Goal: Check status: Check status

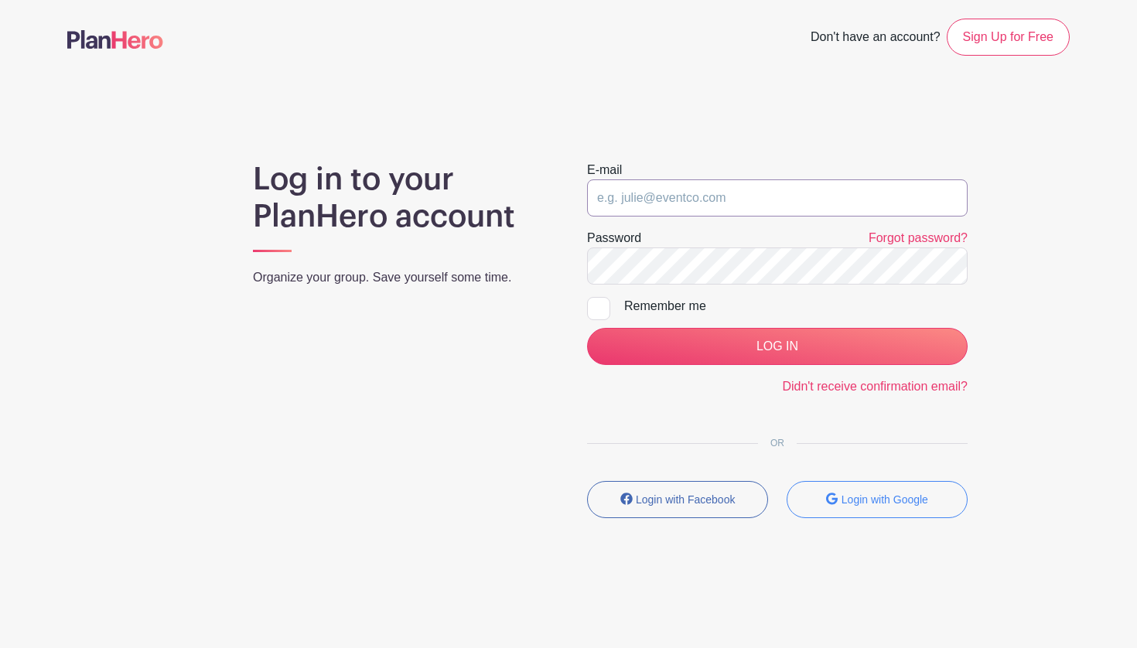
type input "info@placertheatreballet.org"
click at [777, 346] on input "LOG IN" at bounding box center [777, 346] width 380 height 37
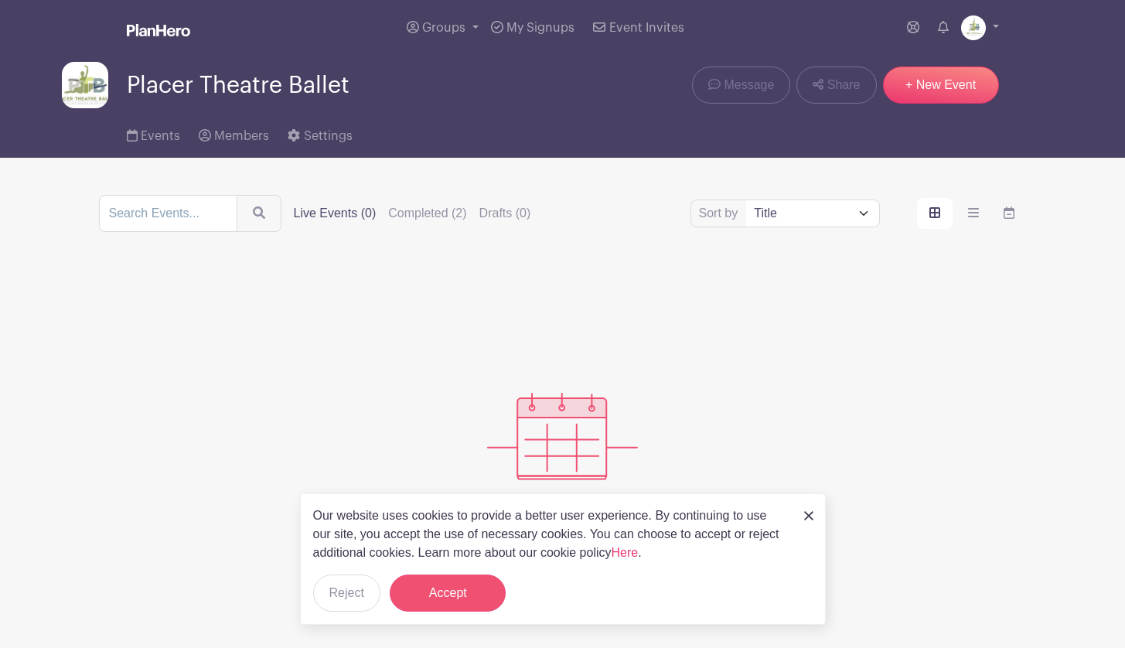
click at [460, 591] on button "Accept" at bounding box center [448, 593] width 116 height 37
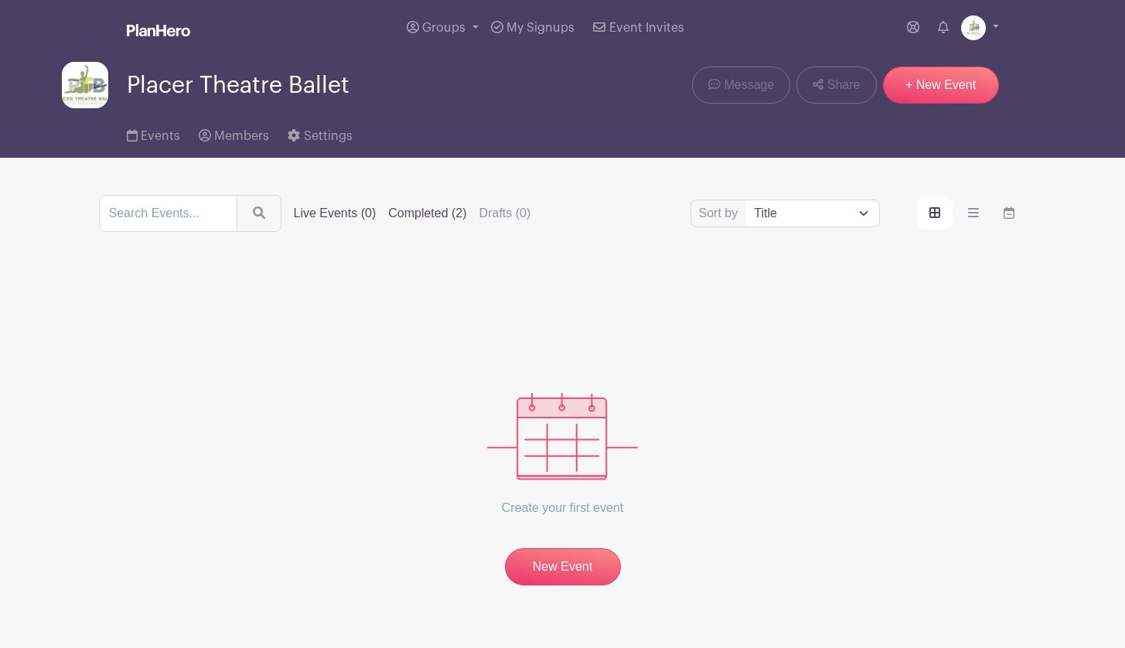
click at [438, 217] on label "Completed (2)" at bounding box center [427, 213] width 78 height 19
click at [0, 0] on input "Completed (2)" at bounding box center [0, 0] width 0 height 0
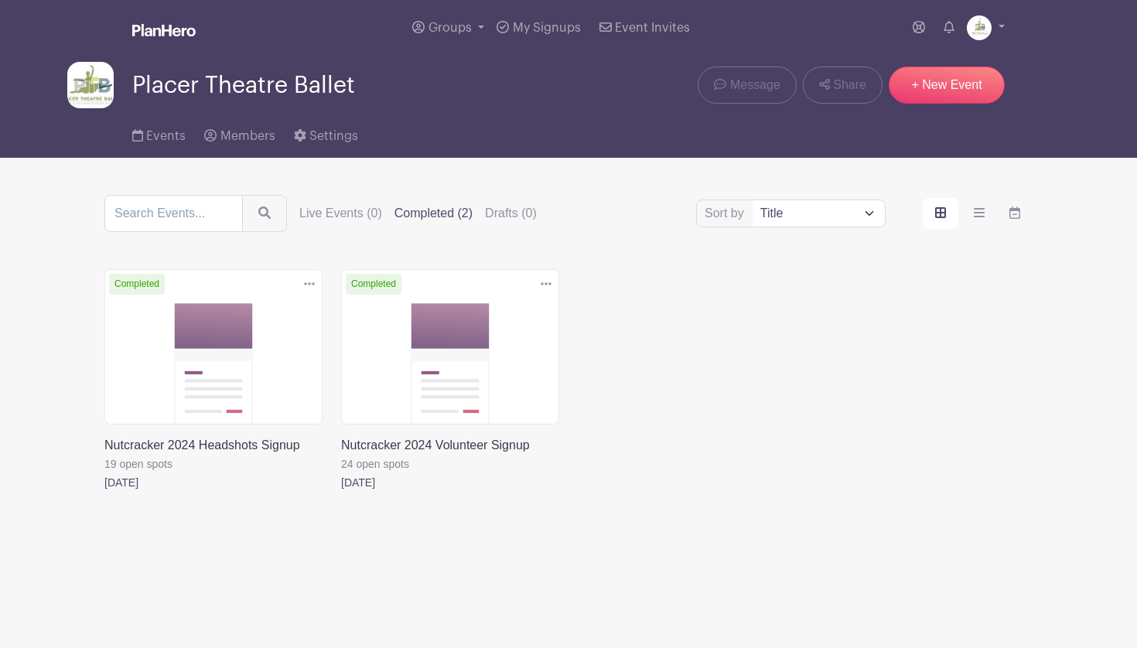
click at [104, 492] on link at bounding box center [104, 492] width 0 height 0
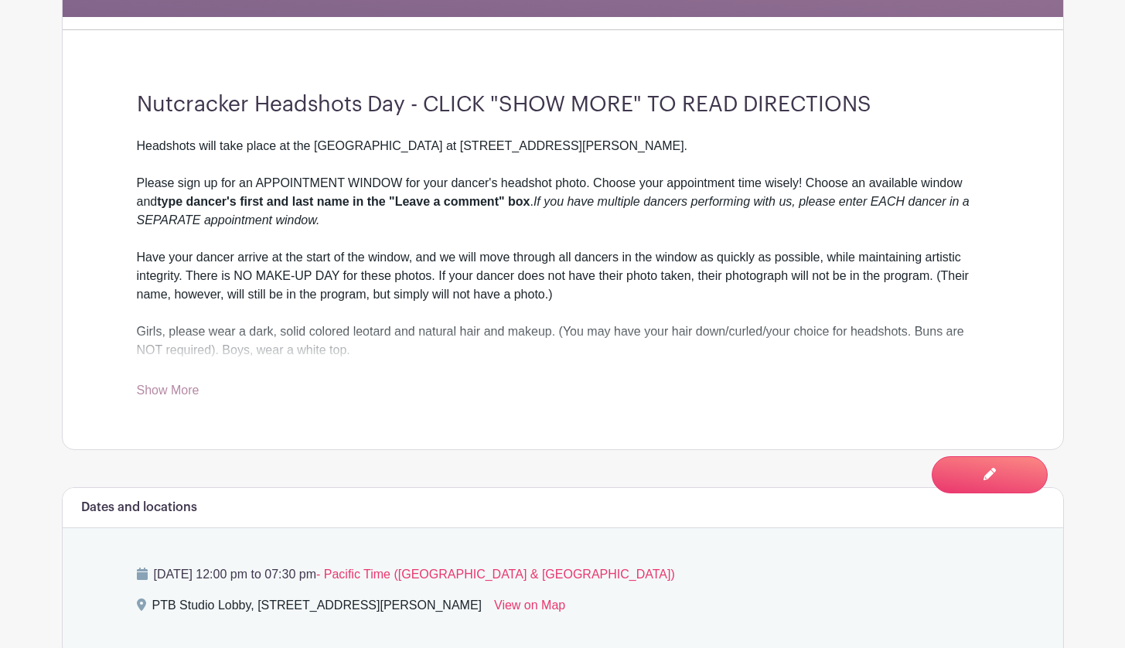
scroll to position [466, 0]
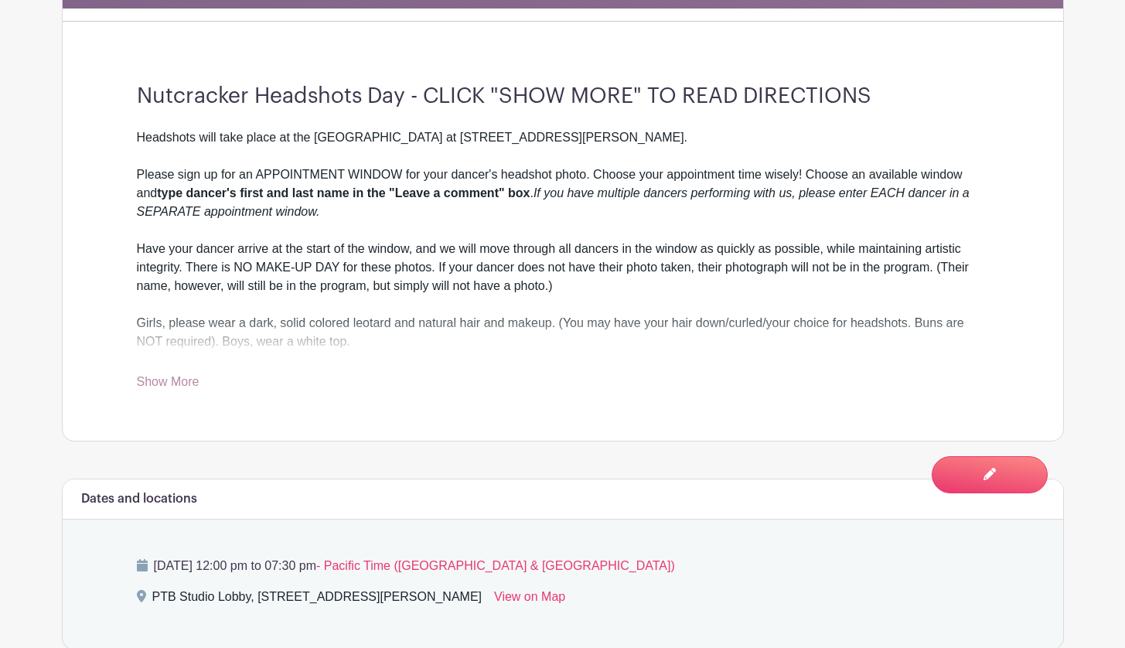
click at [183, 381] on link "Show More" at bounding box center [168, 384] width 63 height 19
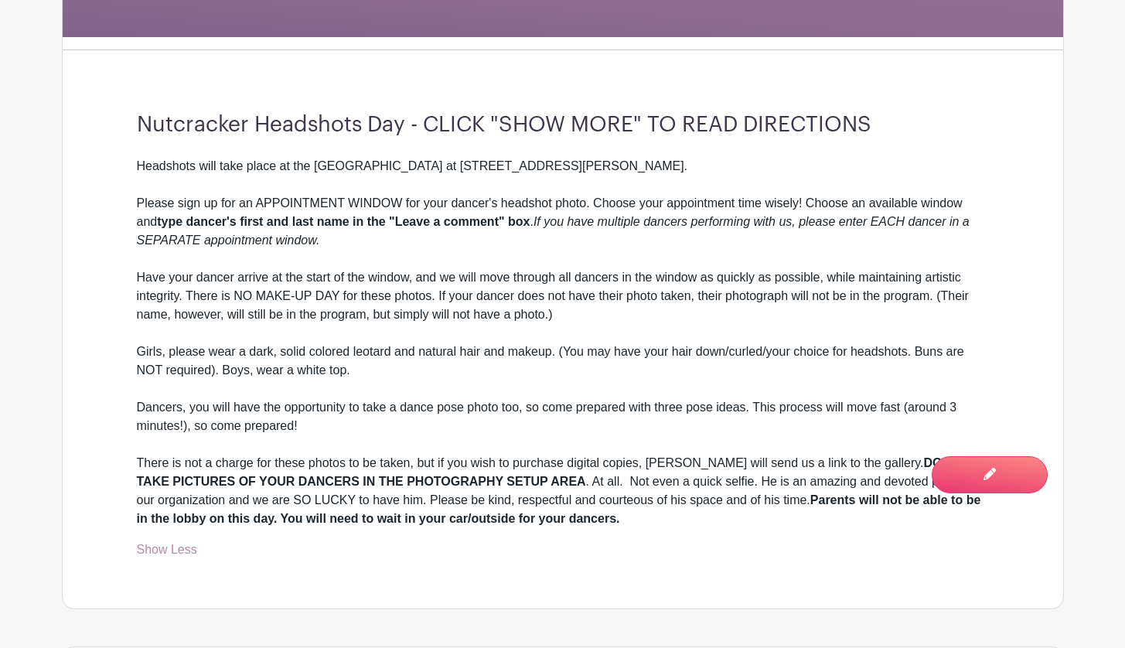
scroll to position [0, 0]
